Goal: Communication & Community: Share content

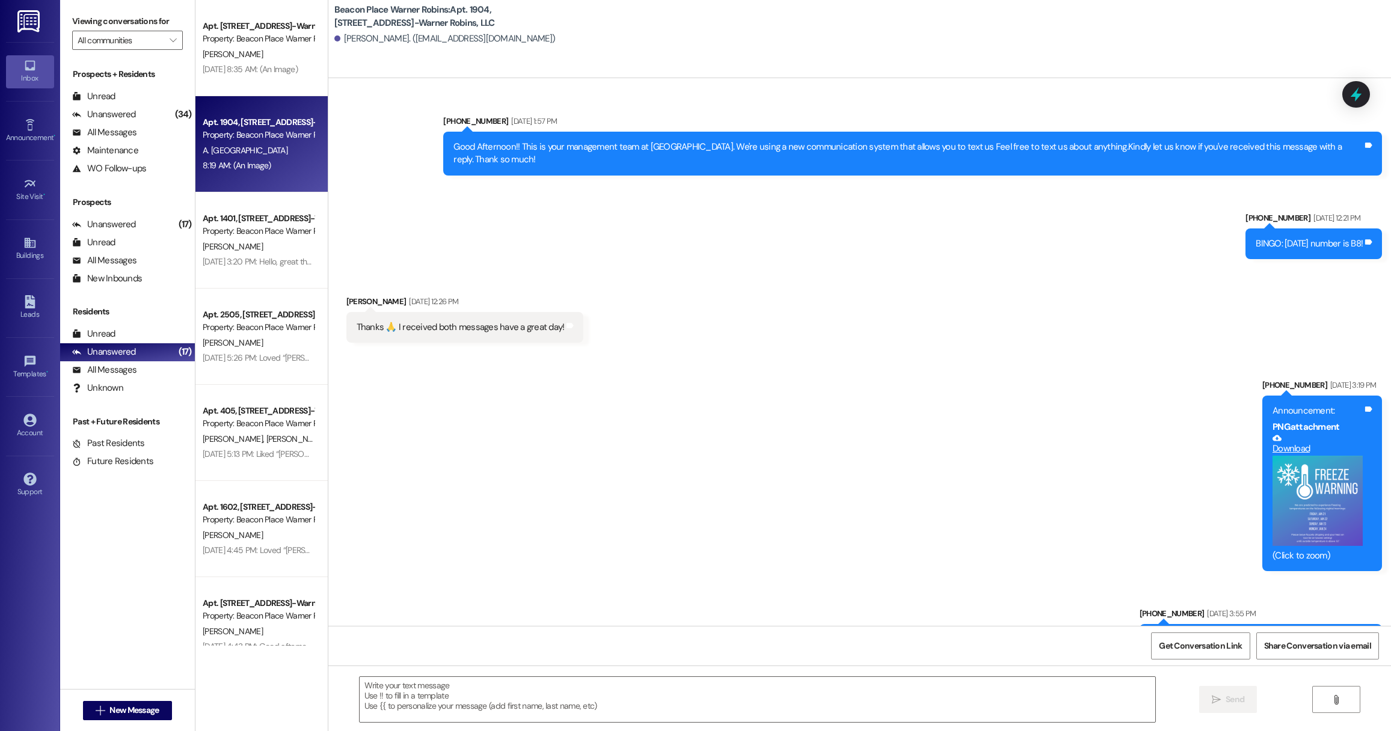
scroll to position [25638, 0]
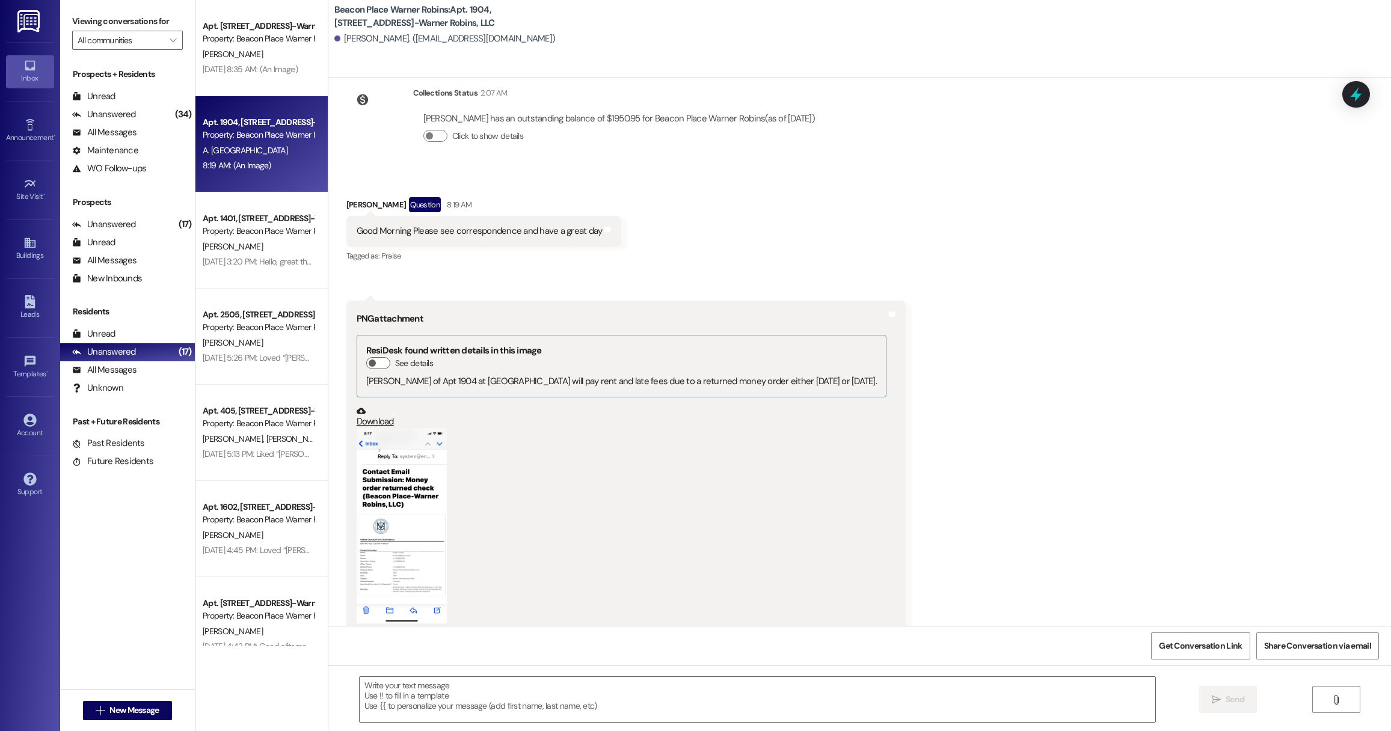
click at [31, 147] on div "Announcement • Send A Text Announcement" at bounding box center [30, 130] width 48 height 59
click at [31, 139] on div "Announcement •" at bounding box center [30, 138] width 60 height 12
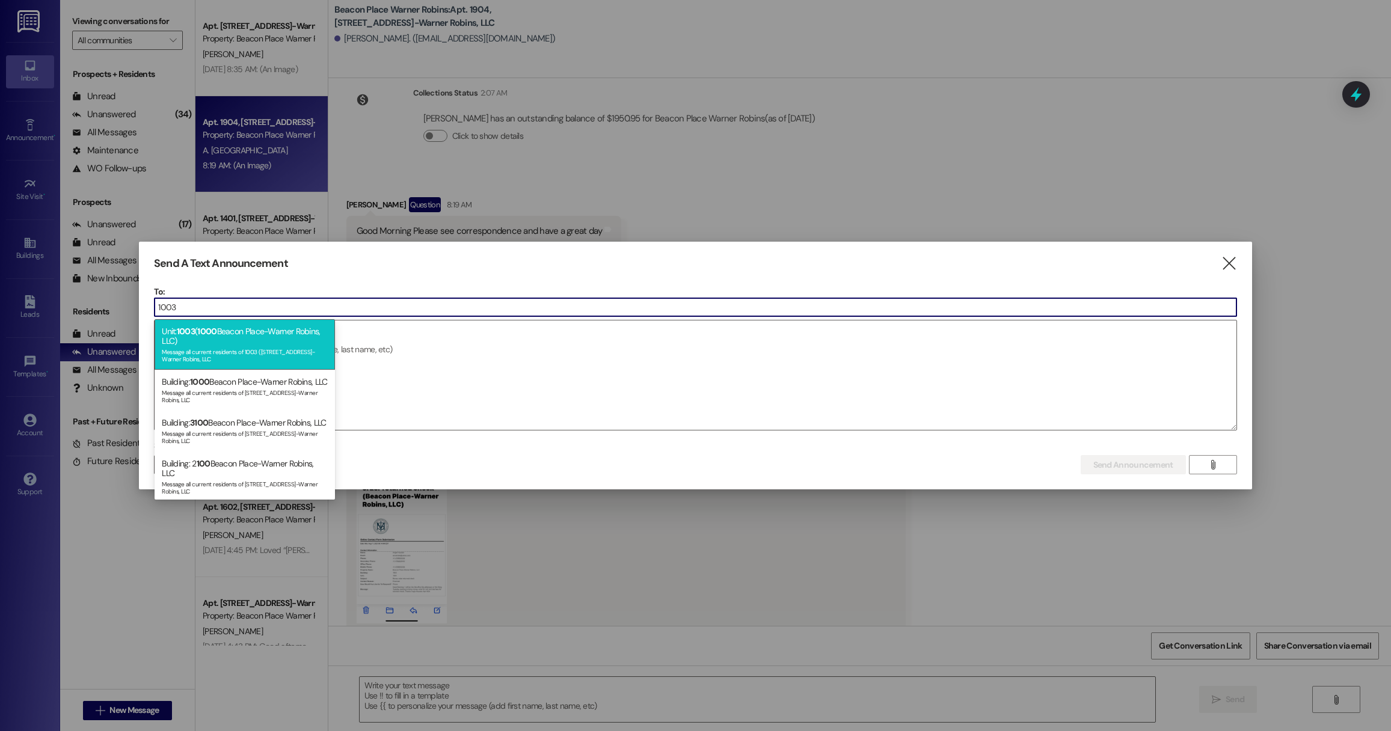
type input "1003"
click at [237, 360] on div "Message all current residents of 1003 ([STREET_ADDRESS]-Warner Robins, LLC" at bounding box center [245, 354] width 166 height 17
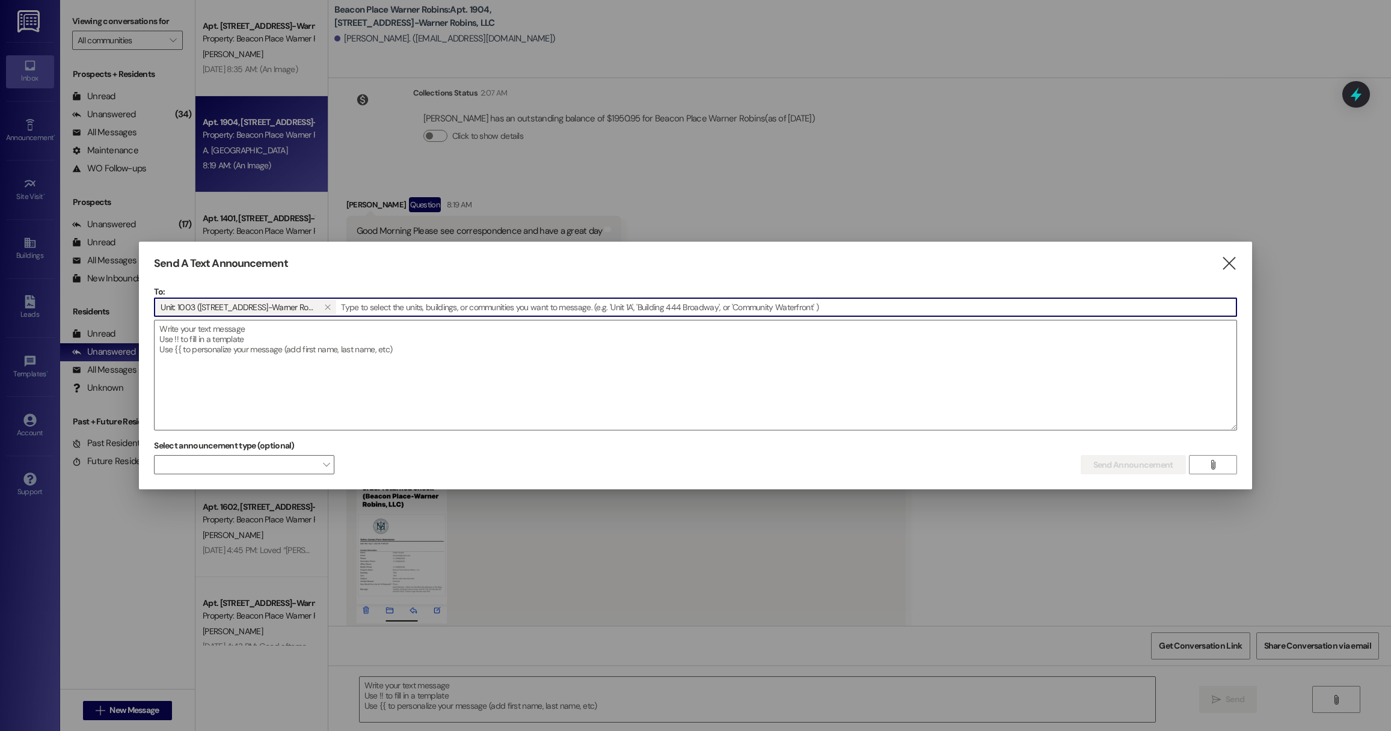
click at [237, 360] on textarea at bounding box center [695, 375] width 1081 height 109
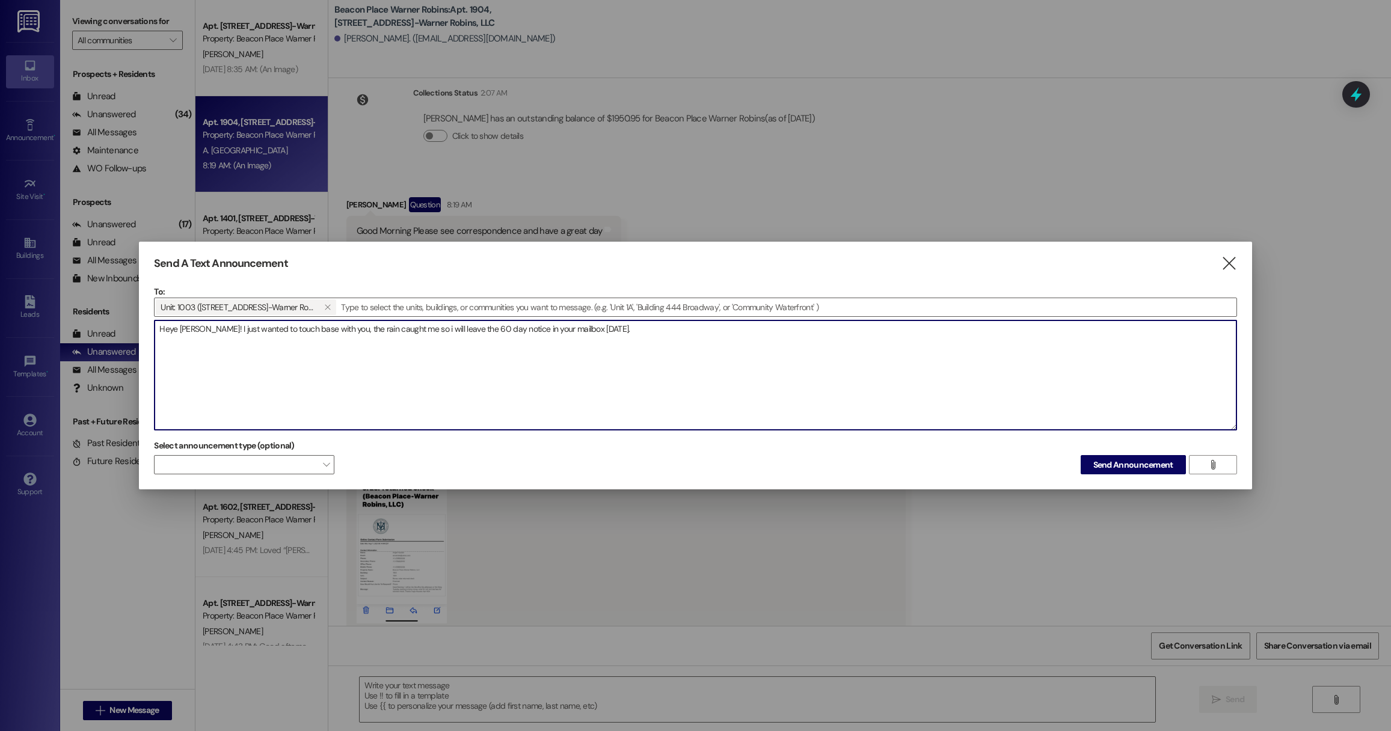
click at [177, 329] on textarea "Heye [PERSON_NAME]! I just wanted to touch base with you, the rain caught me so…" at bounding box center [695, 375] width 1081 height 109
type textarea "Hey [PERSON_NAME]! I just wanted to touch base with you, the rain caught me so …"
click at [1098, 463] on span "Send Announcement" at bounding box center [1133, 465] width 80 height 13
